Goal: Check status: Check status

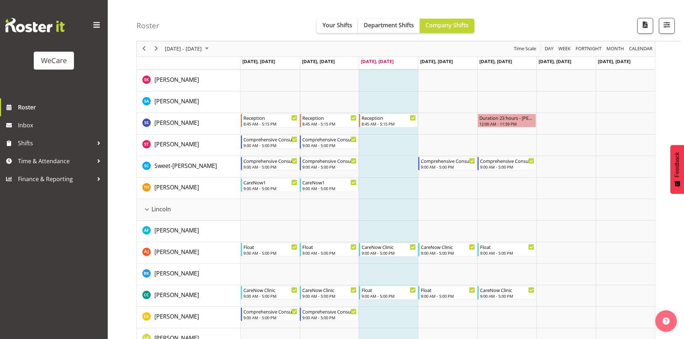
scroll to position [1005, 0]
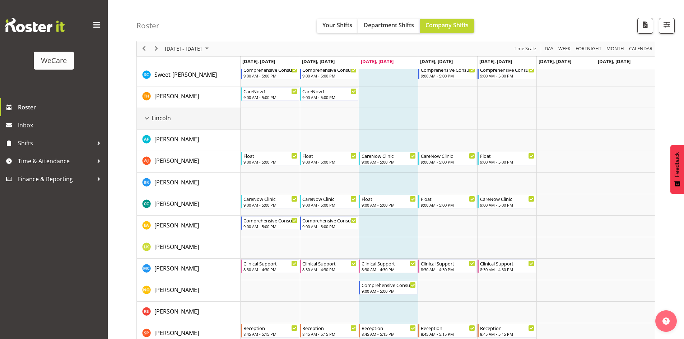
click at [144, 117] on div "Lincoln resource" at bounding box center [146, 118] width 9 height 9
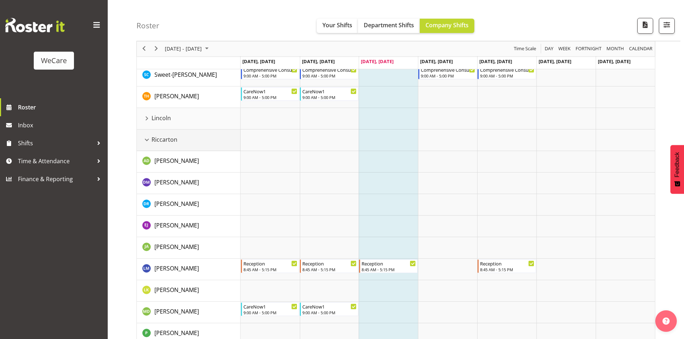
click at [146, 139] on div "Riccarton resource" at bounding box center [146, 139] width 9 height 9
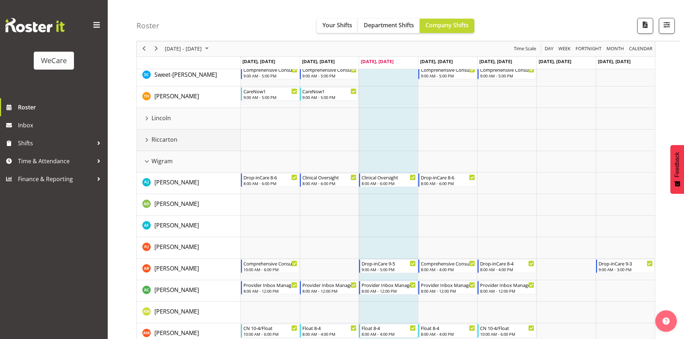
click at [146, 139] on div "Riccarton resource" at bounding box center [146, 139] width 9 height 9
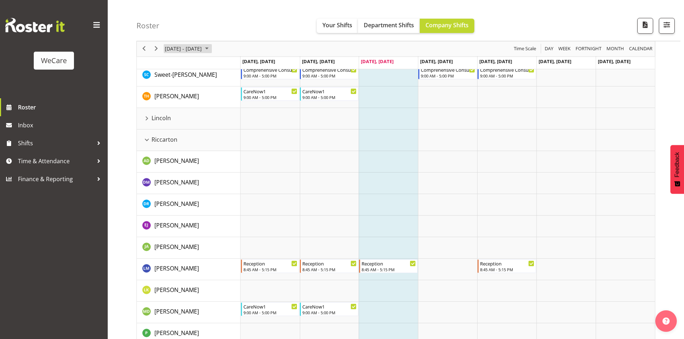
click at [202, 48] on span "[DATE] - [DATE]" at bounding box center [183, 49] width 38 height 9
click at [173, 126] on span "22" at bounding box center [172, 128] width 11 height 11
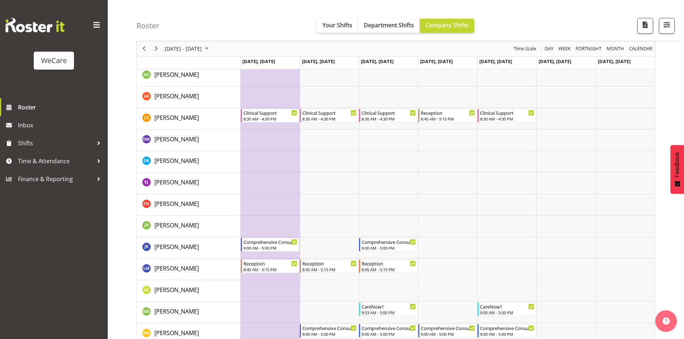
scroll to position [718, 0]
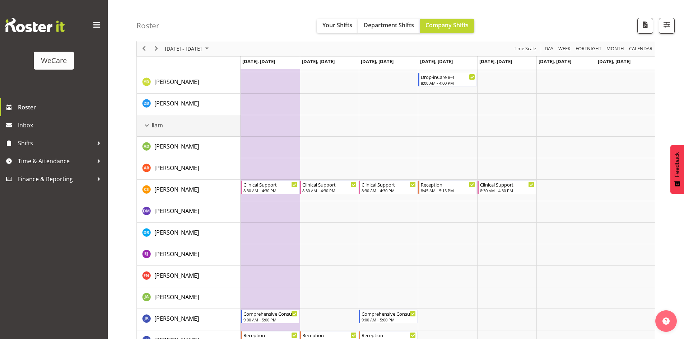
click at [146, 122] on div "Ilam resource" at bounding box center [146, 125] width 9 height 9
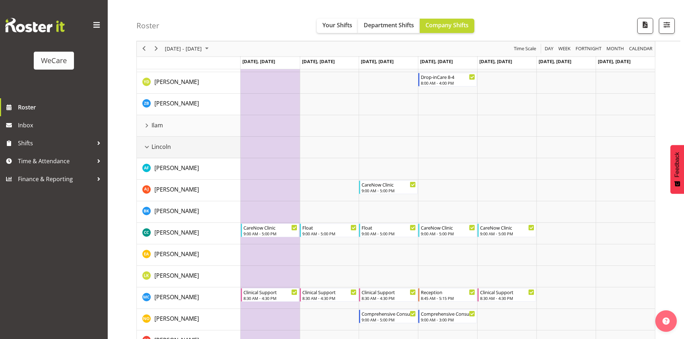
click at [148, 144] on div "Lincoln resource" at bounding box center [146, 146] width 9 height 9
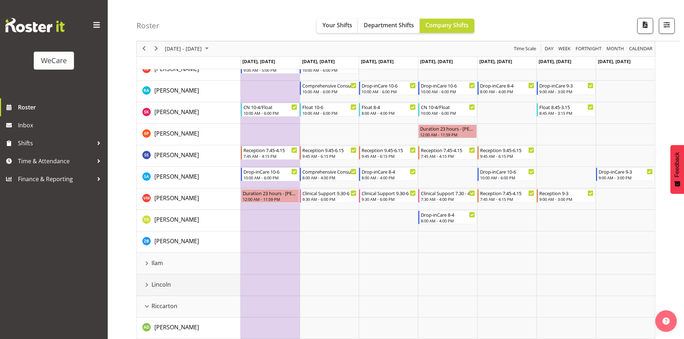
scroll to position [574, 0]
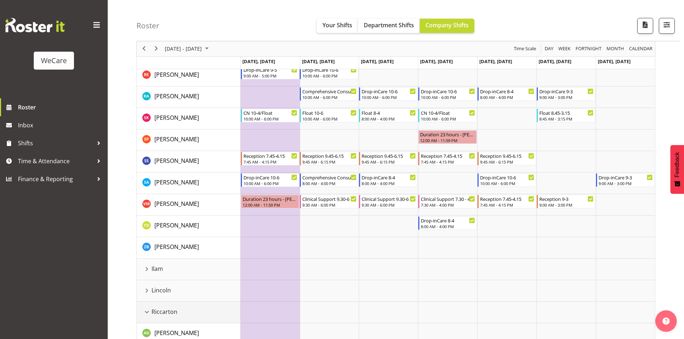
click at [146, 308] on div "Riccarton resource" at bounding box center [146, 312] width 9 height 9
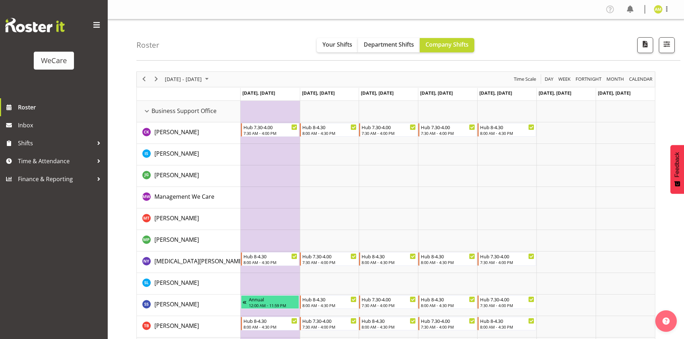
scroll to position [0, 0]
click at [148, 110] on div "Business Support Office resource" at bounding box center [146, 111] width 9 height 9
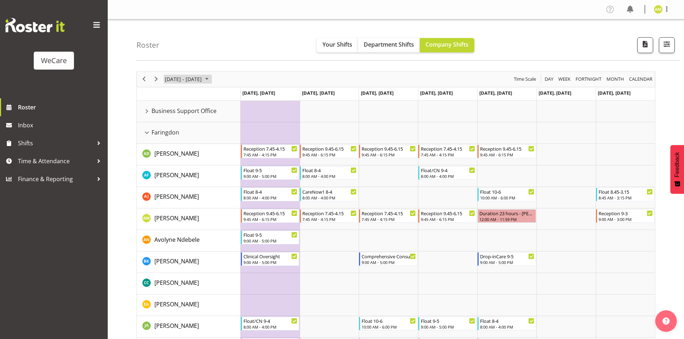
click at [202, 78] on span "[DATE] - [DATE]" at bounding box center [183, 79] width 38 height 9
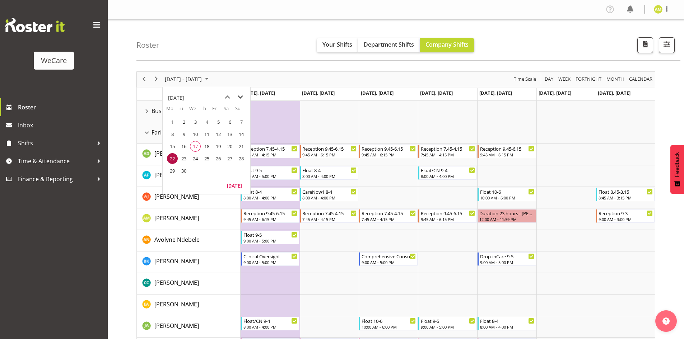
click at [239, 92] on span "next month" at bounding box center [240, 97] width 13 height 13
click at [240, 93] on span "next month" at bounding box center [240, 97] width 13 height 13
click at [177, 132] on span "3" at bounding box center [172, 134] width 11 height 11
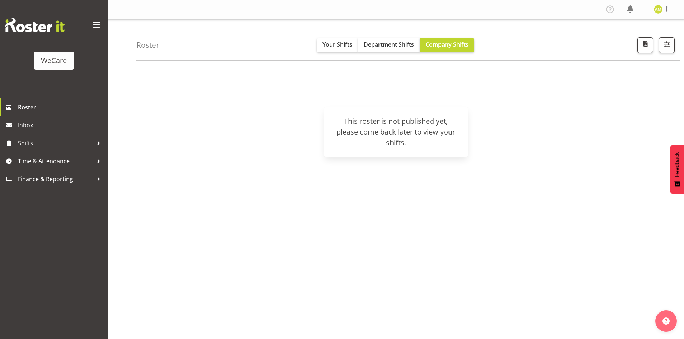
scroll to position [14, 0]
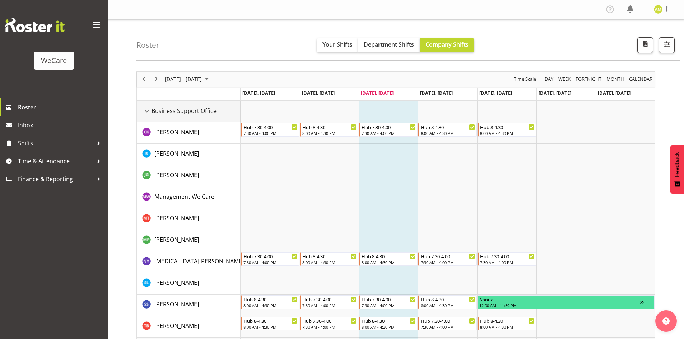
click at [146, 112] on div "Business Support Office resource" at bounding box center [146, 111] width 9 height 9
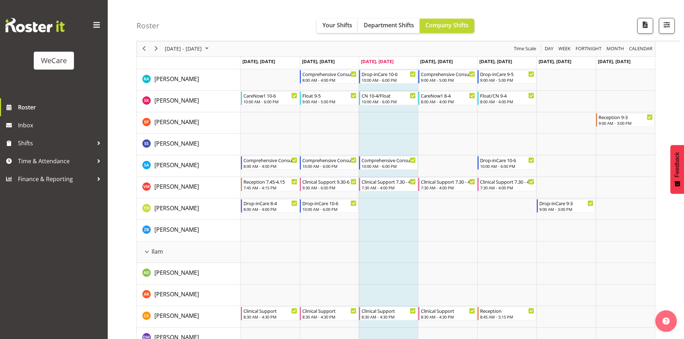
scroll to position [395, 0]
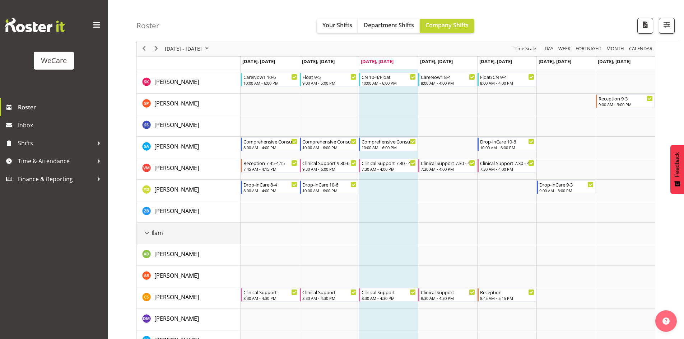
click at [145, 233] on div "Ilam resource" at bounding box center [146, 233] width 9 height 9
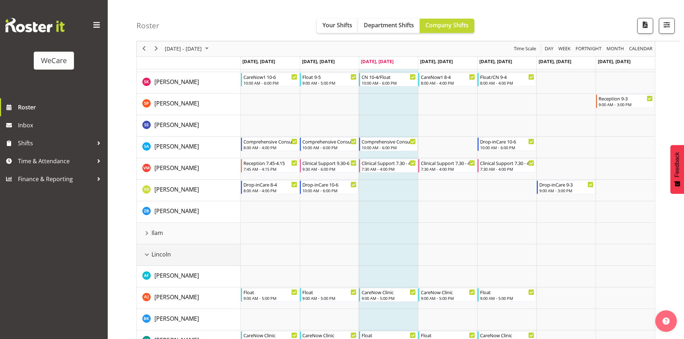
click at [146, 256] on div "Lincoln resource" at bounding box center [146, 254] width 9 height 9
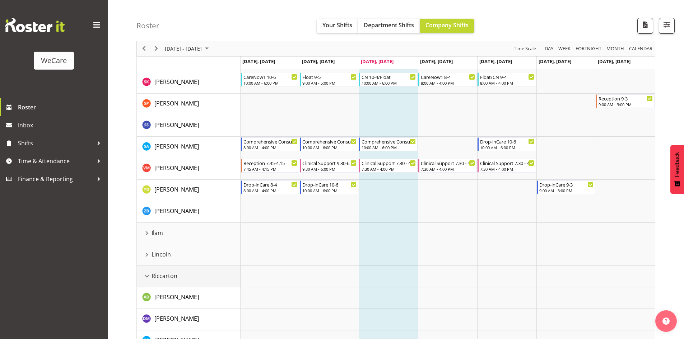
click at [147, 277] on div "Riccarton resource" at bounding box center [146, 276] width 9 height 9
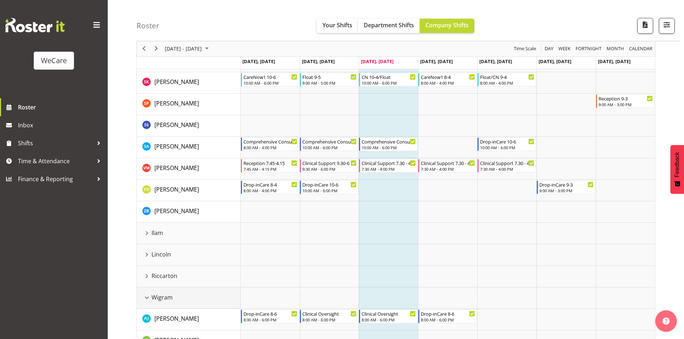
click at [148, 294] on div "Wigram resource" at bounding box center [146, 297] width 9 height 9
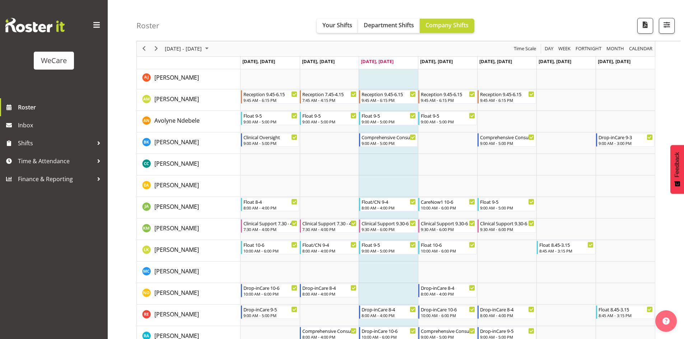
scroll to position [11, 0]
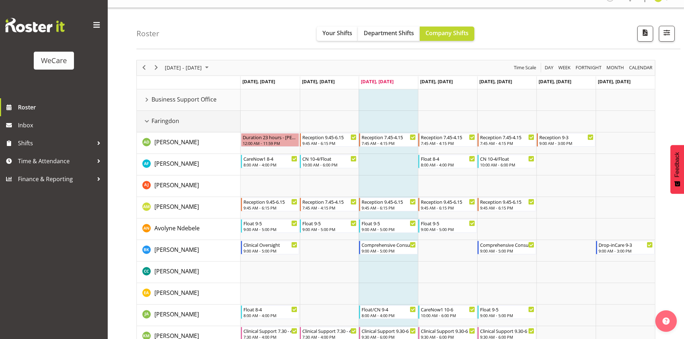
click at [145, 119] on div "Faringdon resource" at bounding box center [146, 121] width 9 height 9
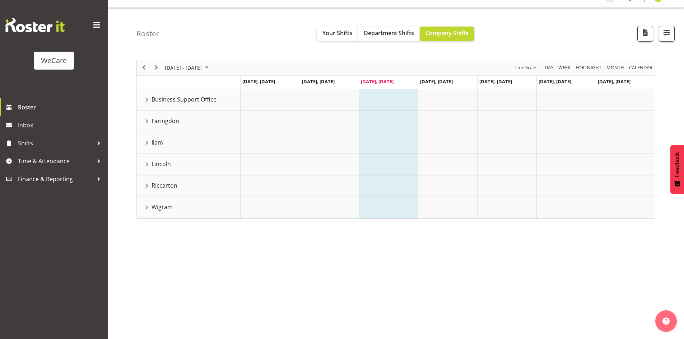
click at [208, 73] on div "[DATE] - [DATE]" at bounding box center [187, 67] width 51 height 15
click at [172, 148] on span "22" at bounding box center [172, 147] width 11 height 11
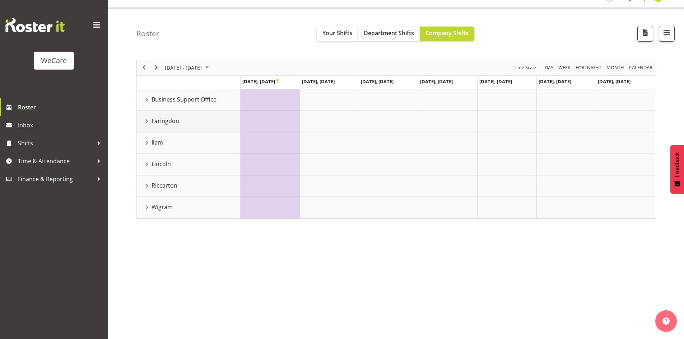
click at [145, 123] on div "Faringdon resource" at bounding box center [146, 121] width 9 height 9
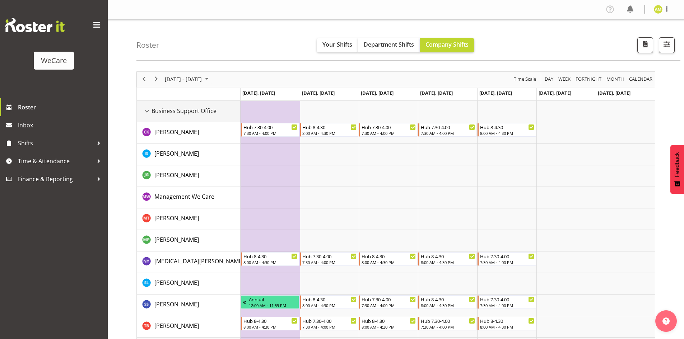
click at [144, 106] on td "Business Support Office" at bounding box center [189, 112] width 104 height 22
click at [145, 108] on div "Business Support Office resource" at bounding box center [146, 111] width 9 height 9
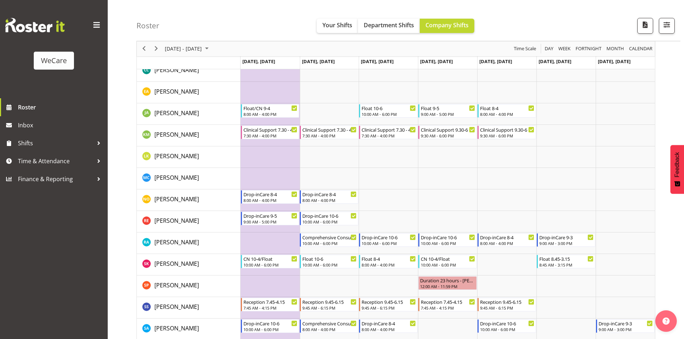
scroll to position [251, 0]
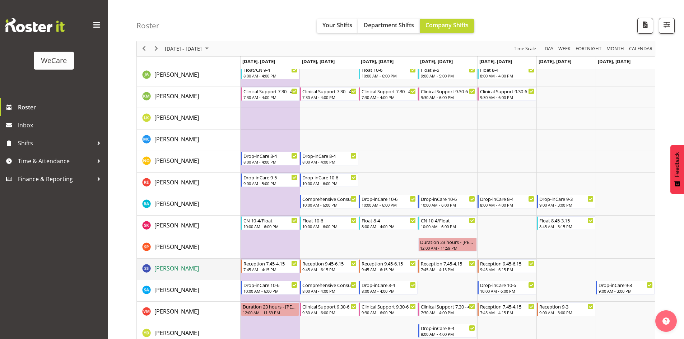
drag, startPoint x: 200, startPoint y: 270, endPoint x: 155, endPoint y: 269, distance: 45.2
click at [155, 269] on div "[PERSON_NAME]" at bounding box center [191, 269] width 98 height 10
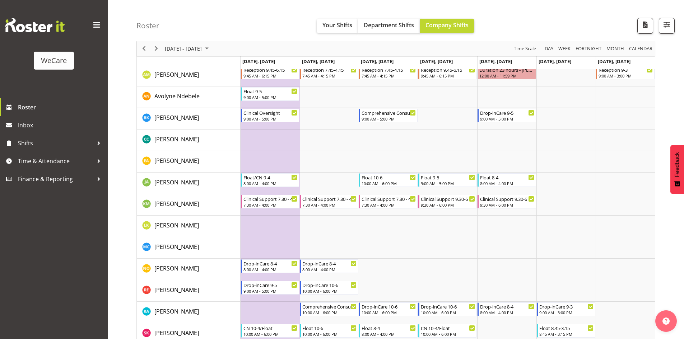
scroll to position [287, 0]
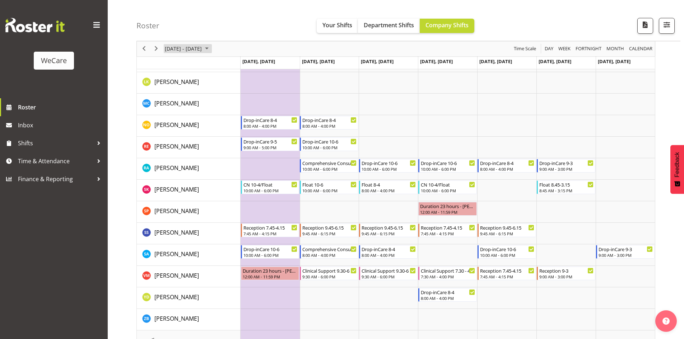
click at [202, 50] on span "[DATE] - [DATE]" at bounding box center [183, 49] width 38 height 9
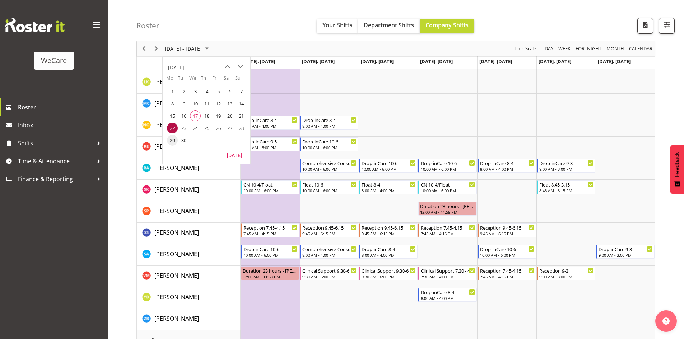
click at [171, 142] on span "29" at bounding box center [172, 140] width 11 height 11
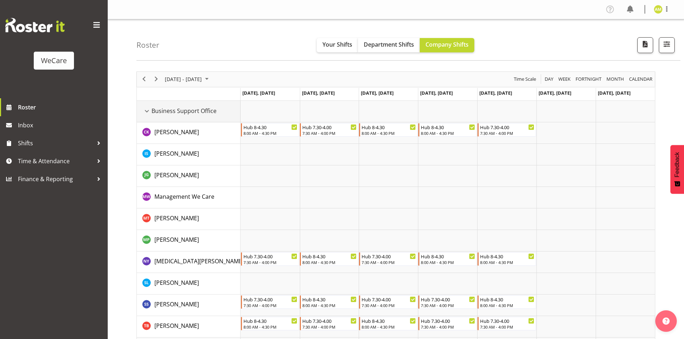
click at [146, 112] on div "Business Support Office resource" at bounding box center [146, 111] width 9 height 9
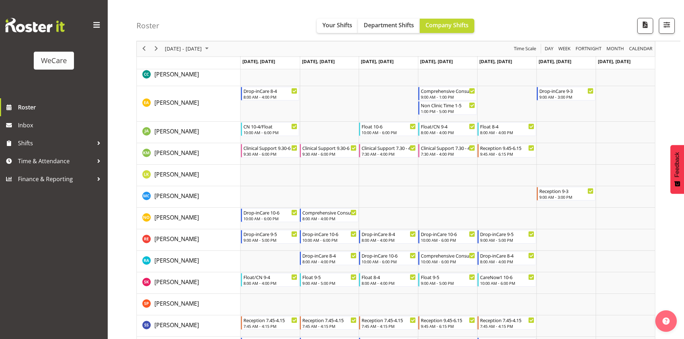
scroll to position [144, 0]
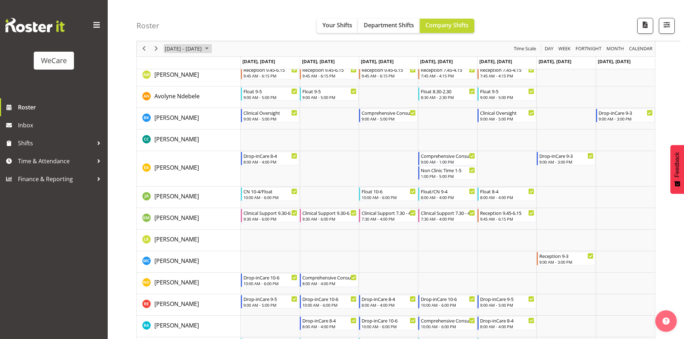
click at [192, 50] on span "[DATE] - [DATE]" at bounding box center [183, 49] width 38 height 9
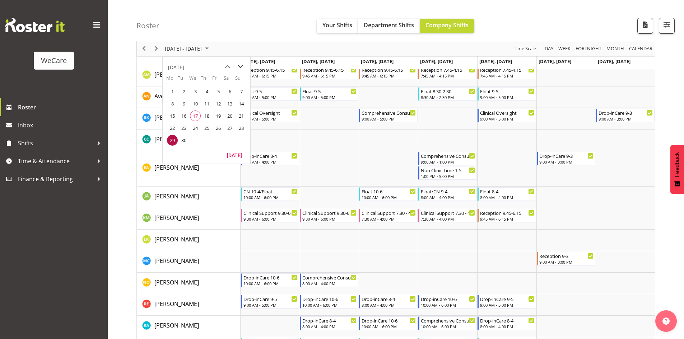
click at [237, 65] on span "next month" at bounding box center [240, 66] width 13 height 13
click at [173, 104] on span "6" at bounding box center [172, 103] width 11 height 11
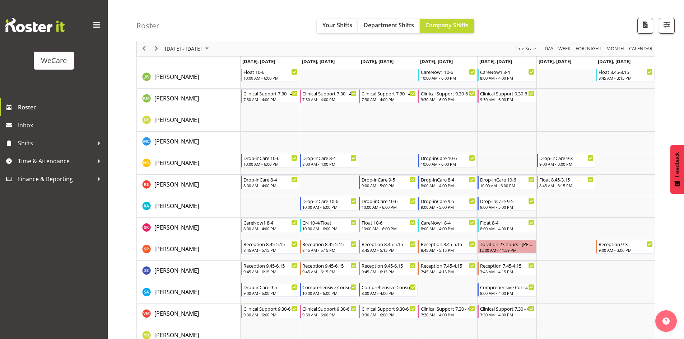
scroll to position [431, 0]
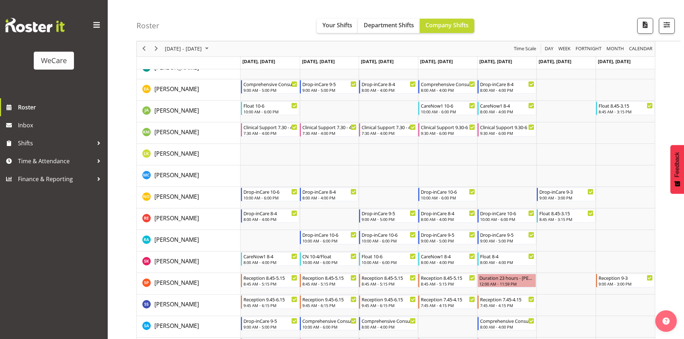
drag, startPoint x: 206, startPoint y: 37, endPoint x: 209, endPoint y: 43, distance: 6.1
click at [206, 37] on div "Roster Your Shifts Department Shifts Company Shifts All Locations Clear Busines…" at bounding box center [408, 20] width 544 height 41
click at [202, 45] on span "[DATE] - [DATE]" at bounding box center [183, 49] width 38 height 9
click at [175, 112] on span "13" at bounding box center [172, 116] width 11 height 11
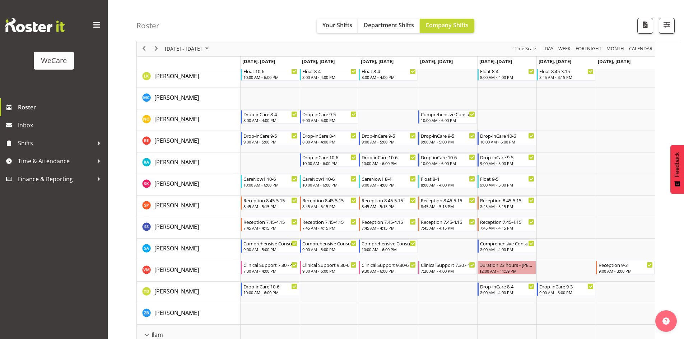
scroll to position [538, 0]
